Goal: Subscribe to service/newsletter

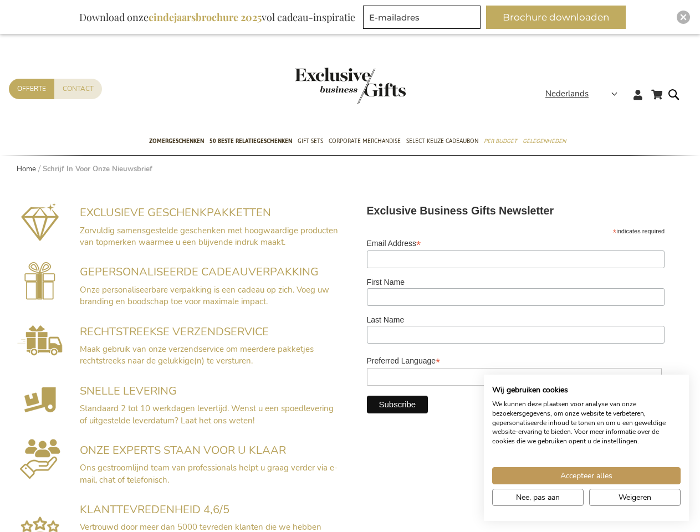
click at [585, 94] on span "Nederlands" at bounding box center [567, 94] width 43 height 13
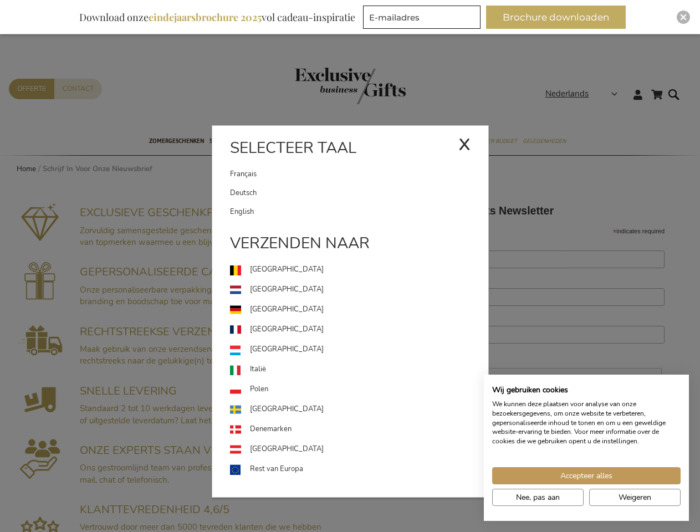
click at [546, 104] on div "Nederlands x Selecteer taal [DEMOGRAPHIC_DATA] Deutsch" at bounding box center [585, 96] width 79 height 16
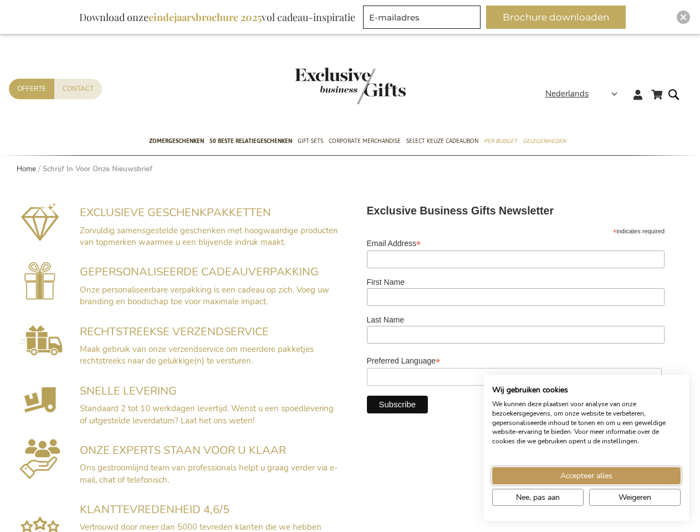
click at [587, 476] on span "Accepteer alles" at bounding box center [587, 476] width 52 height 12
click at [538, 497] on div "EXCLUSIEVE GESCHENKPAKKETTEN Zorvuldig samensgestelde geschenken met hoogwaardi…" at bounding box center [350, 392] width 699 height 406
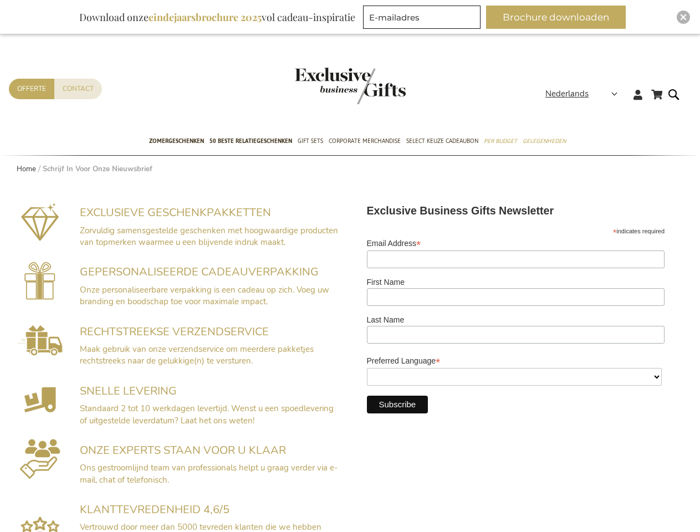
click at [635, 497] on div "EXCLUSIEVE GESCHENKPAKKETTEN Zorvuldig samensgestelde geschenken met hoogwaardi…" at bounding box center [350, 392] width 699 height 406
click at [561, 17] on button "Brochure downloaden" at bounding box center [556, 17] width 140 height 23
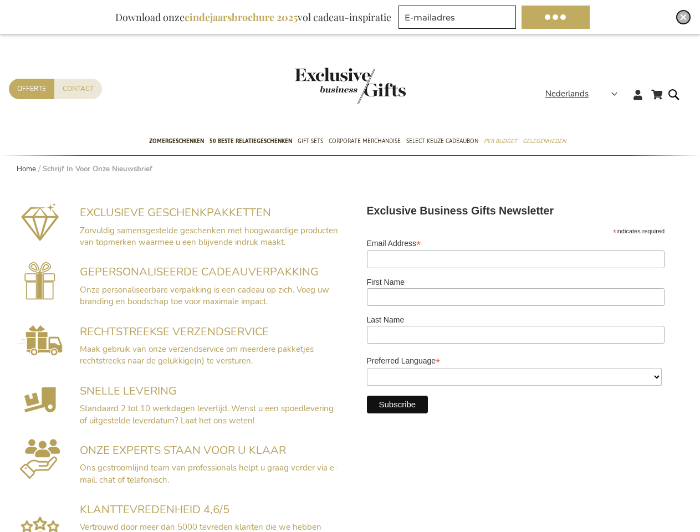
click at [684, 17] on img "Close" at bounding box center [683, 17] width 7 height 7
